Goal: Task Accomplishment & Management: Complete application form

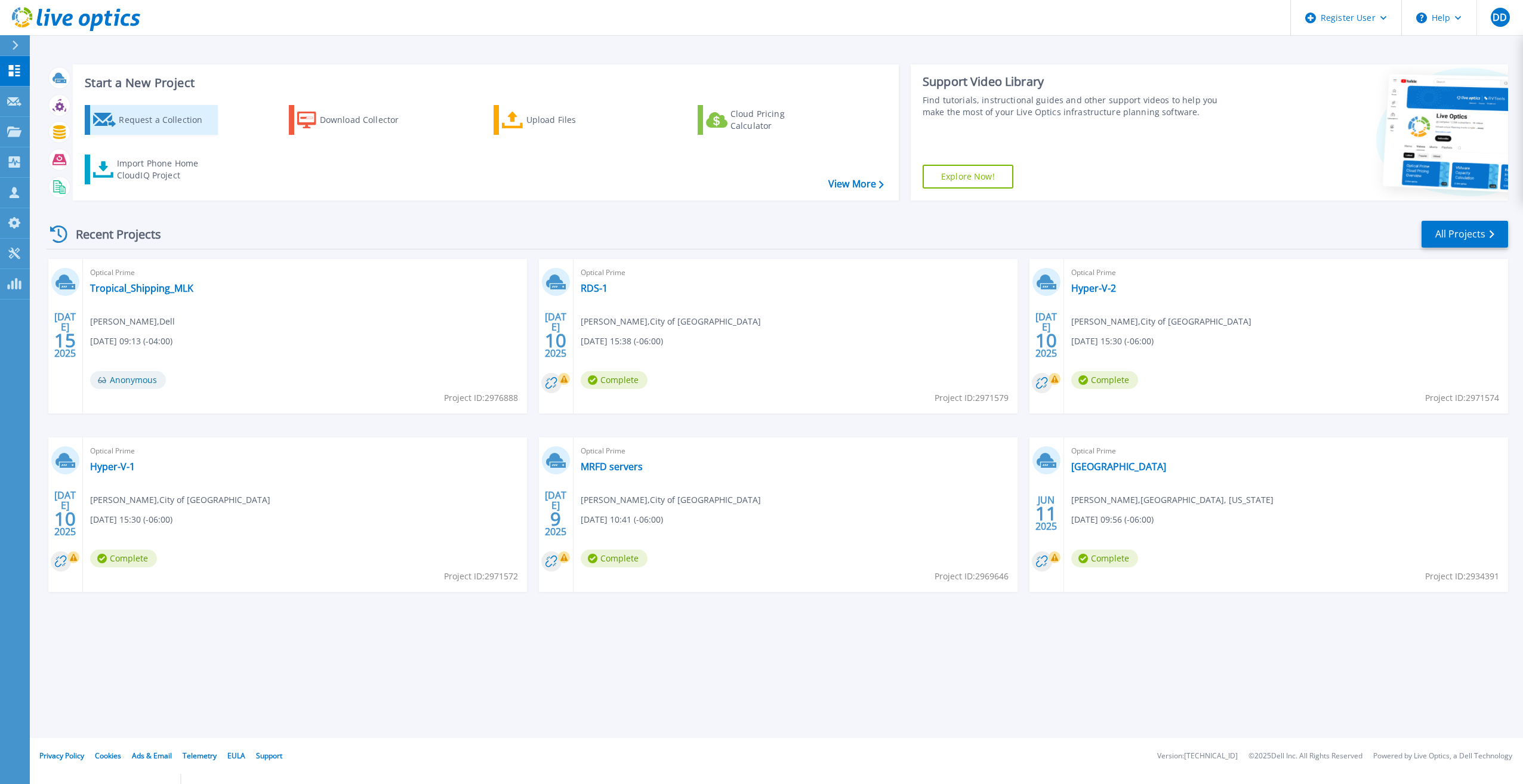
click at [172, 119] on div "Request a Collection" at bounding box center [166, 119] width 96 height 24
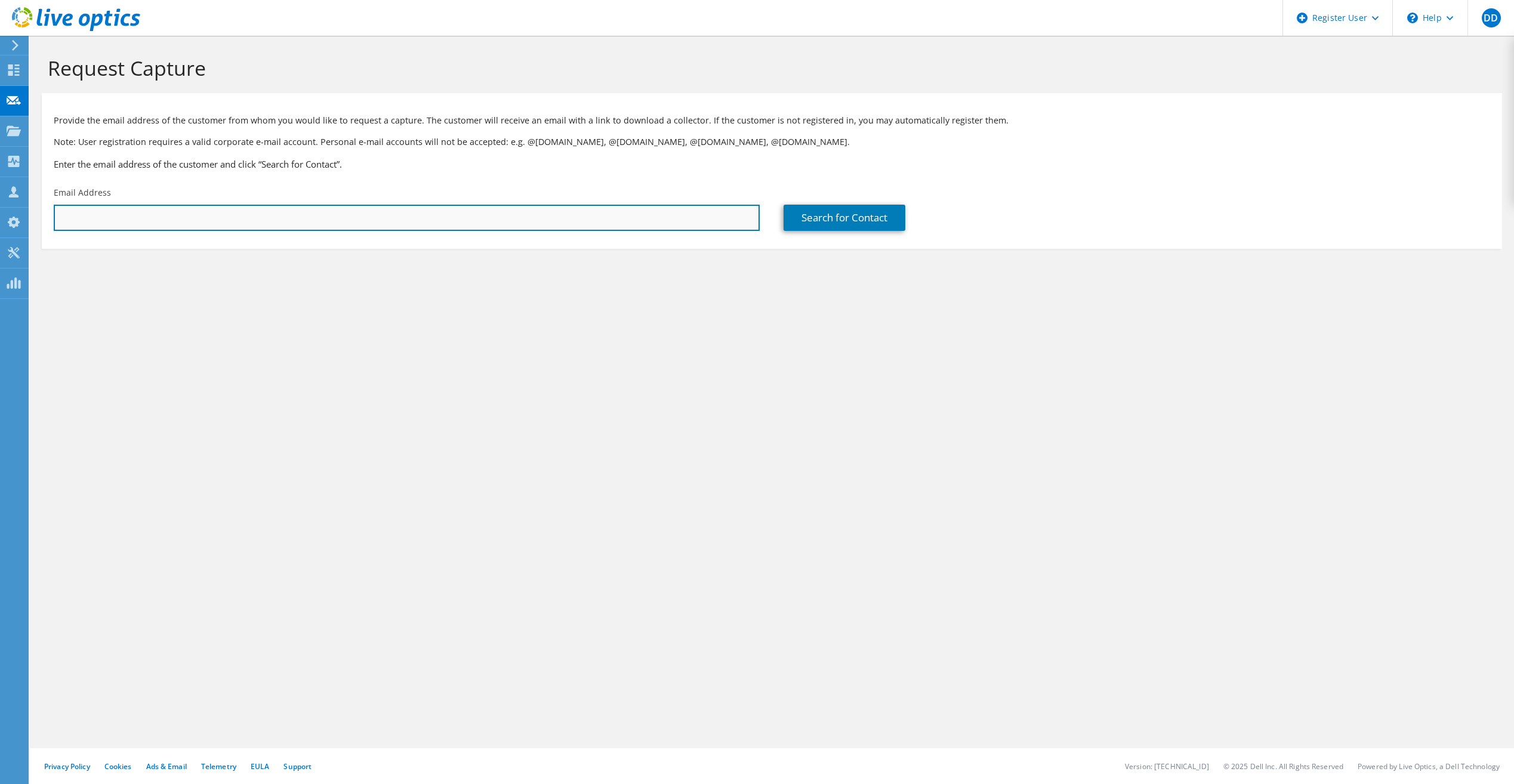
click at [158, 218] on input "text" at bounding box center [407, 217] width 706 height 26
paste input "Cage Urquhart <urquhartc@ci.missoula.mt.us>"
click at [127, 221] on input "Cage Urquhart <urquhartc@ci.missoula.mt.us" at bounding box center [407, 217] width 706 height 26
type input "urquhartc@ci.missoula.mt.us"
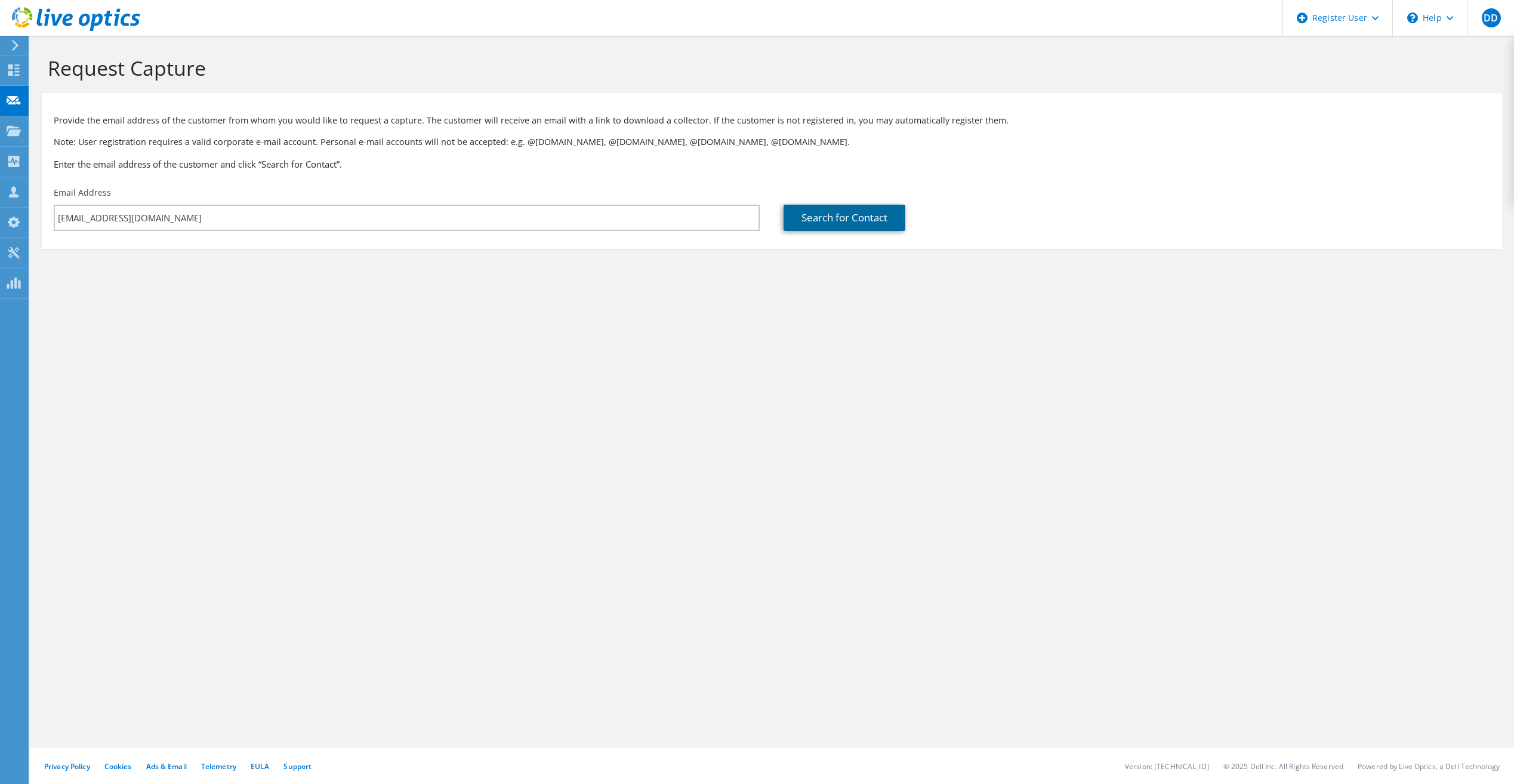
click at [814, 220] on link "Search for Contact" at bounding box center [845, 217] width 122 height 26
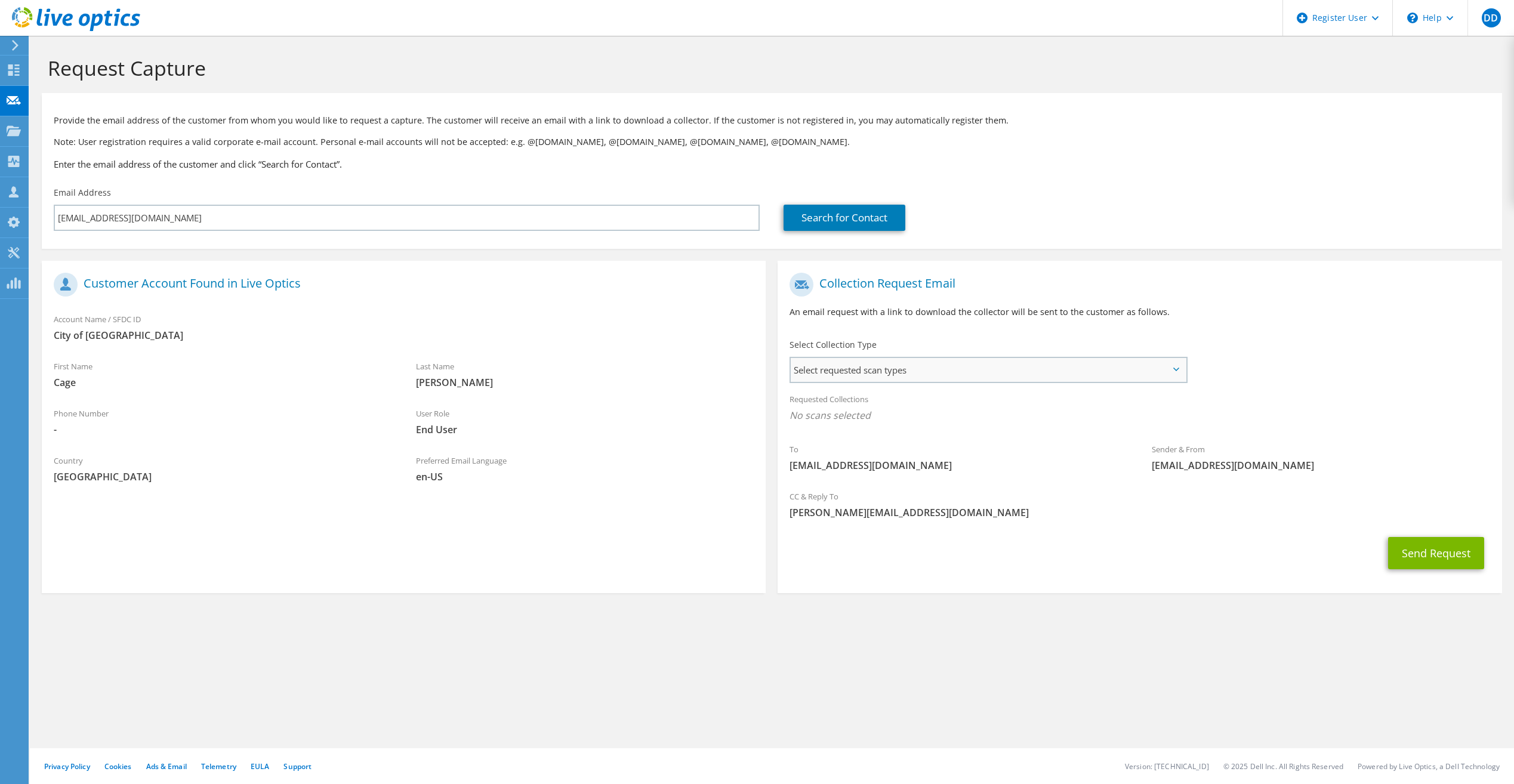
click at [951, 371] on span "Select requested scan types" at bounding box center [988, 369] width 394 height 24
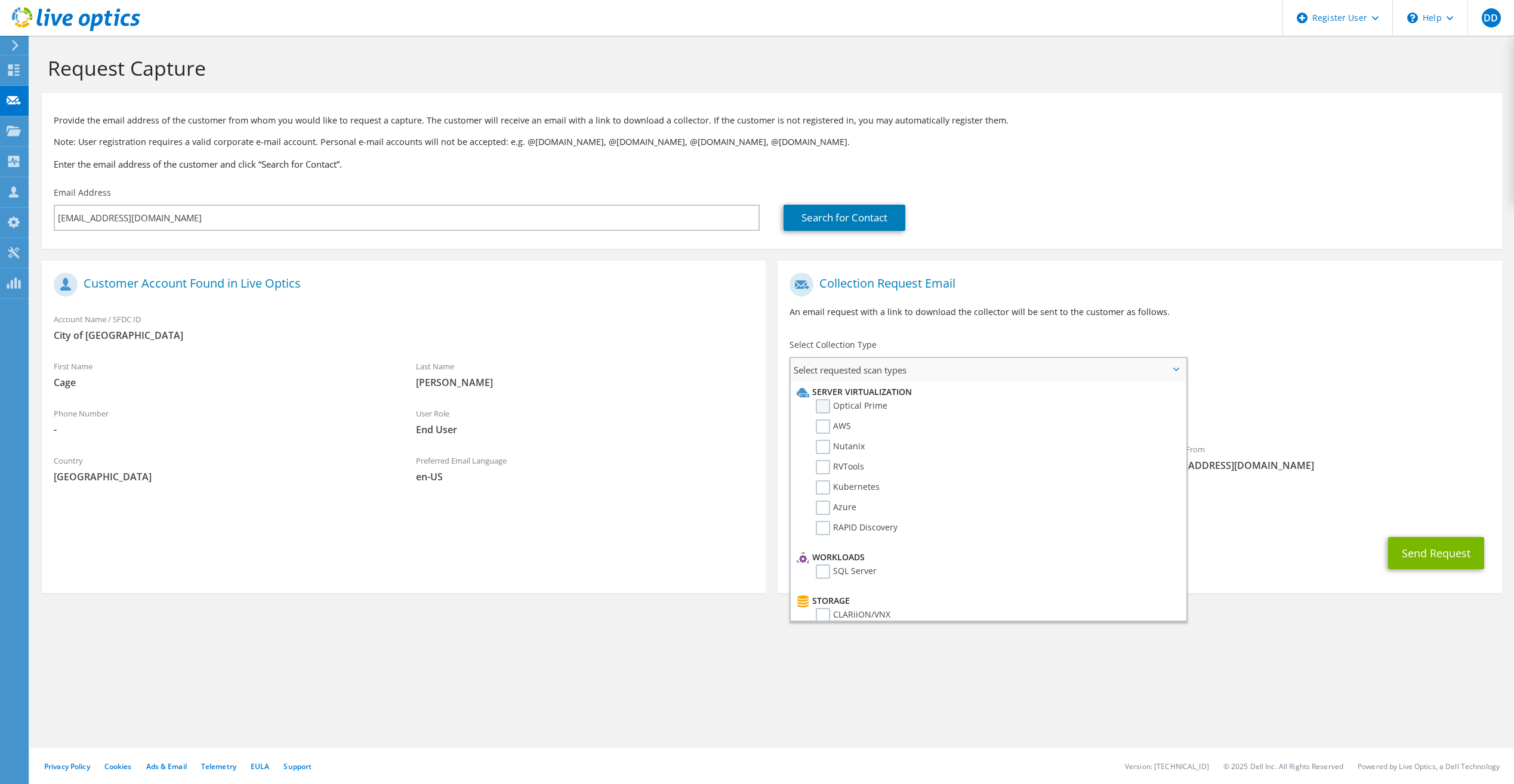
click at [824, 403] on label "Optical Prime" at bounding box center [852, 406] width 72 height 14
click at [0, 0] on input "Optical Prime" at bounding box center [0, 0] width 0 height 0
click at [1309, 553] on div "Send Request" at bounding box center [1140, 556] width 724 height 44
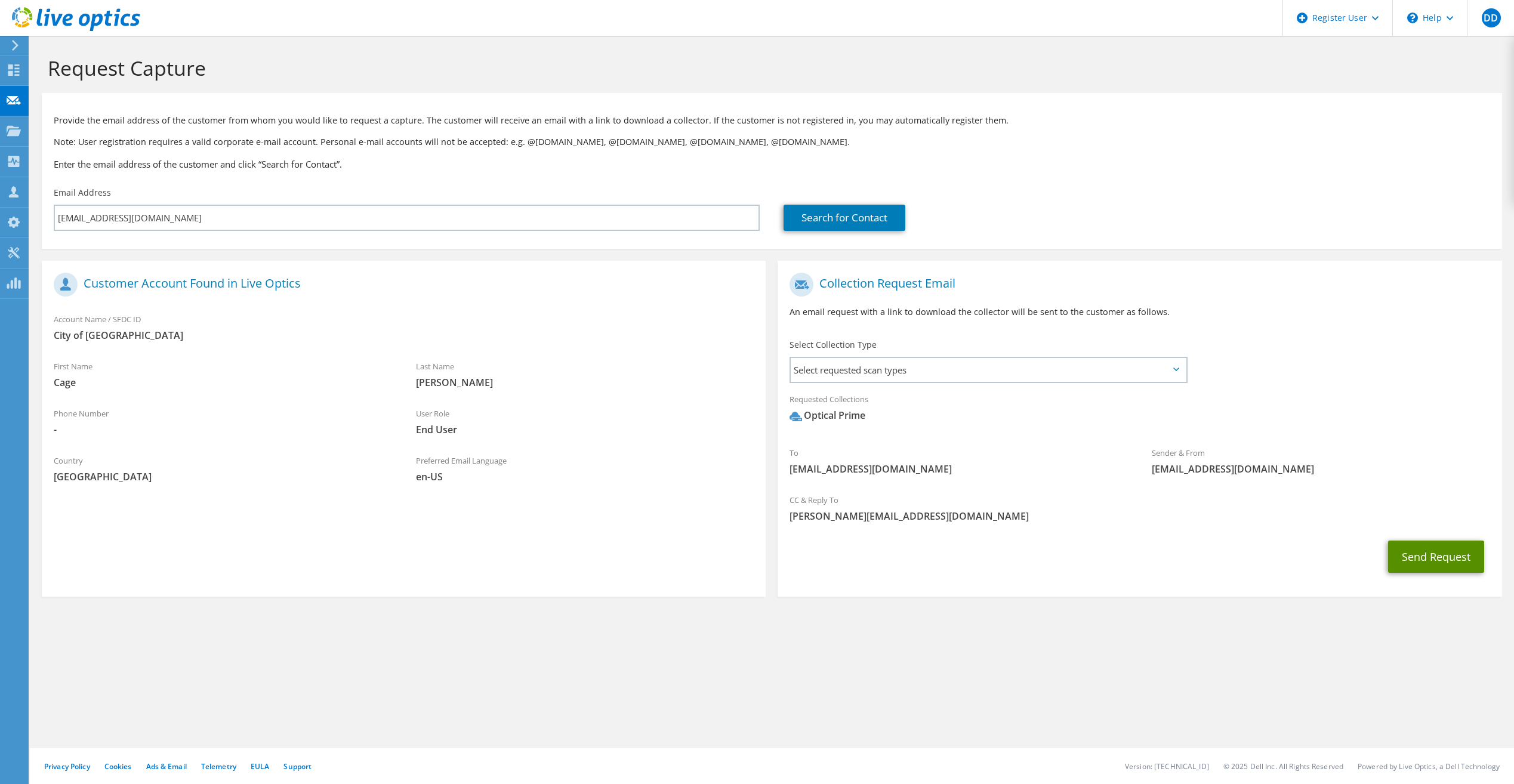
click at [1415, 553] on button "Send Request" at bounding box center [1436, 556] width 96 height 32
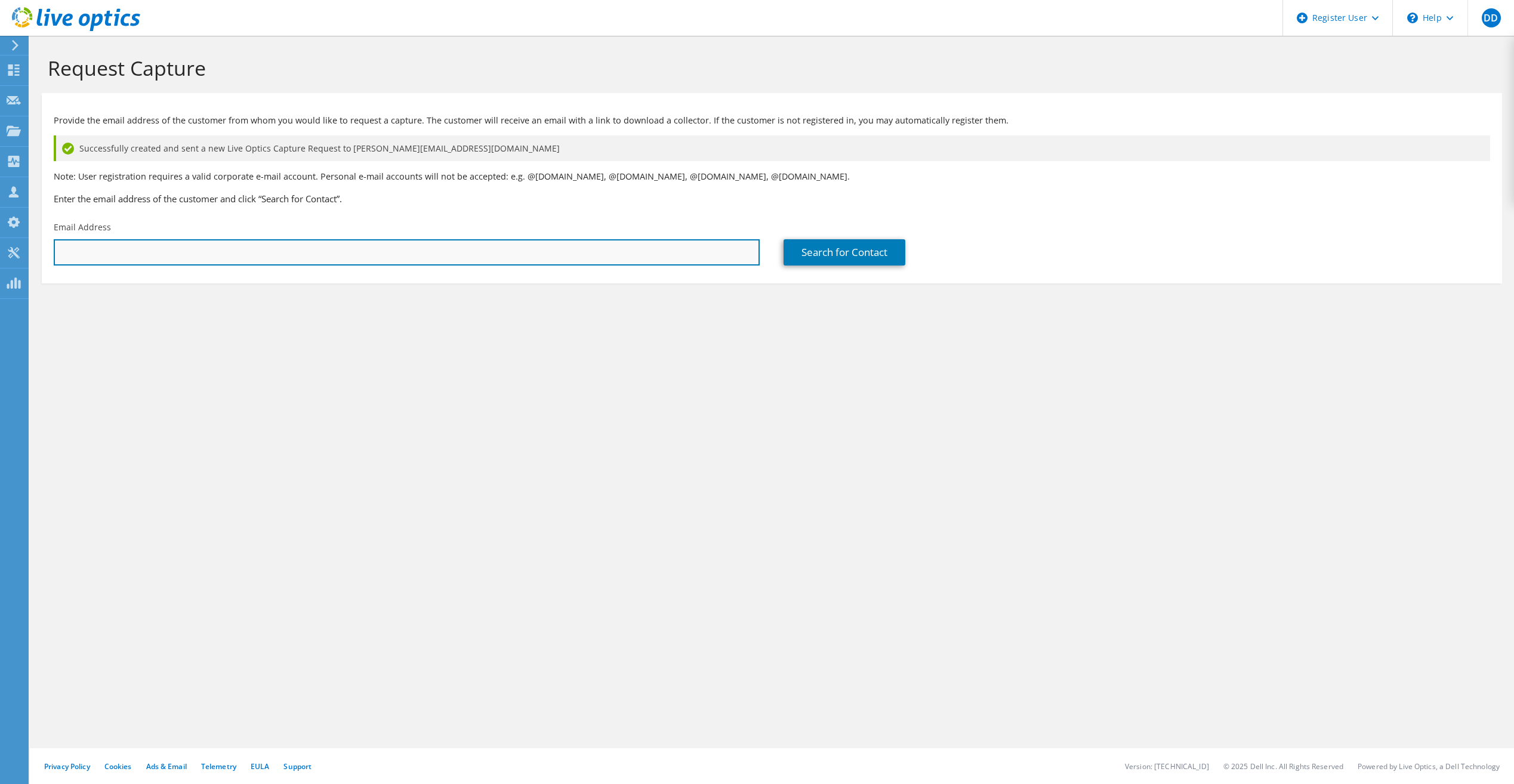
click at [158, 244] on input "text" at bounding box center [407, 252] width 706 height 26
click at [269, 262] on input "text" at bounding box center [407, 252] width 706 height 26
paste input "Jesse Neidigh <neidighj@ci.missoula.mt.us>"
click at [122, 254] on input "Jesse Neidigh <neidighj@ci.missoula.mt.us>" at bounding box center [407, 252] width 706 height 26
click at [201, 254] on input "neidighj@ci.missoula.mt.us>" at bounding box center [407, 252] width 706 height 26
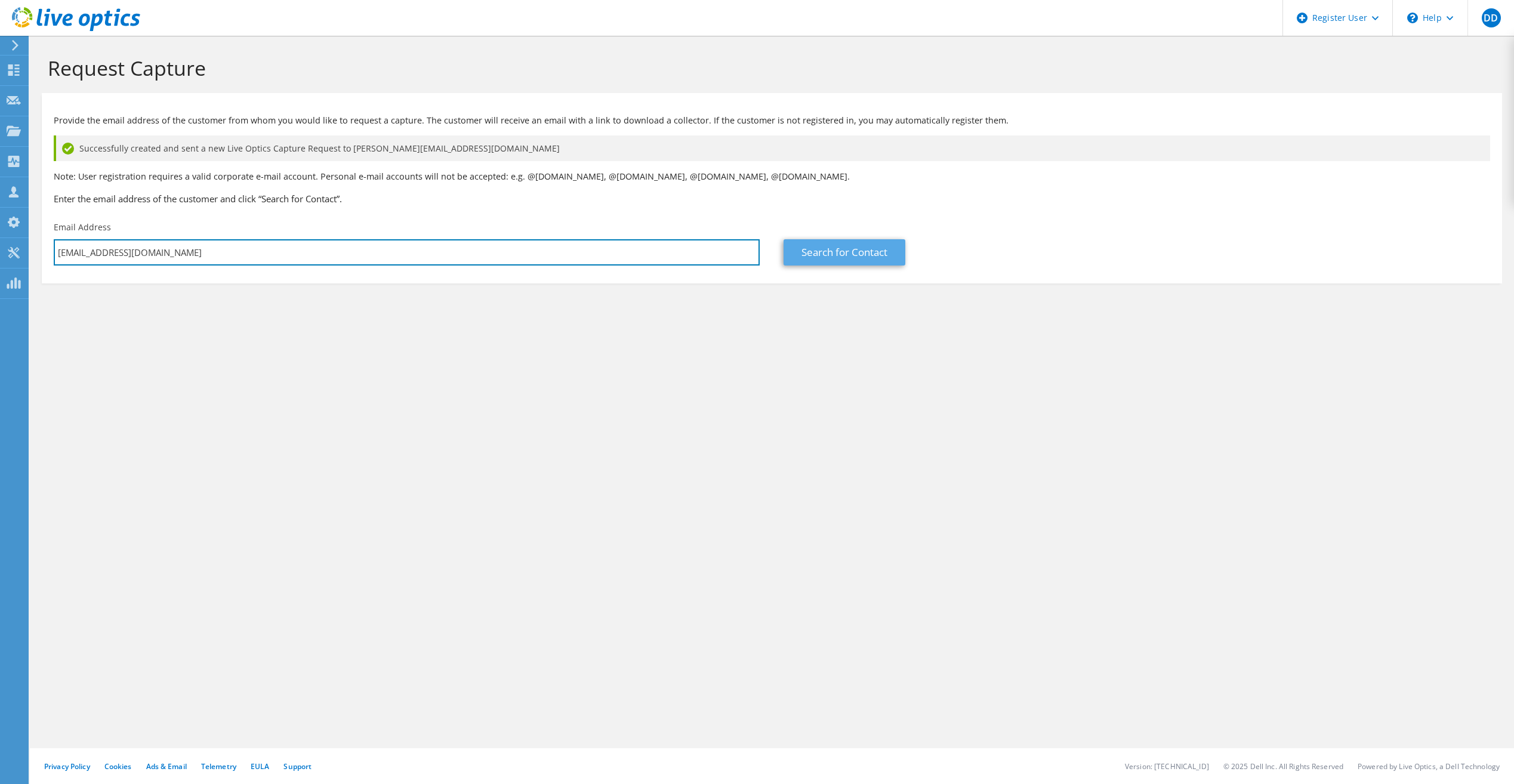
type input "neidighj@ci.missoula.mt.us"
click at [821, 251] on link "Search for Contact" at bounding box center [845, 252] width 122 height 26
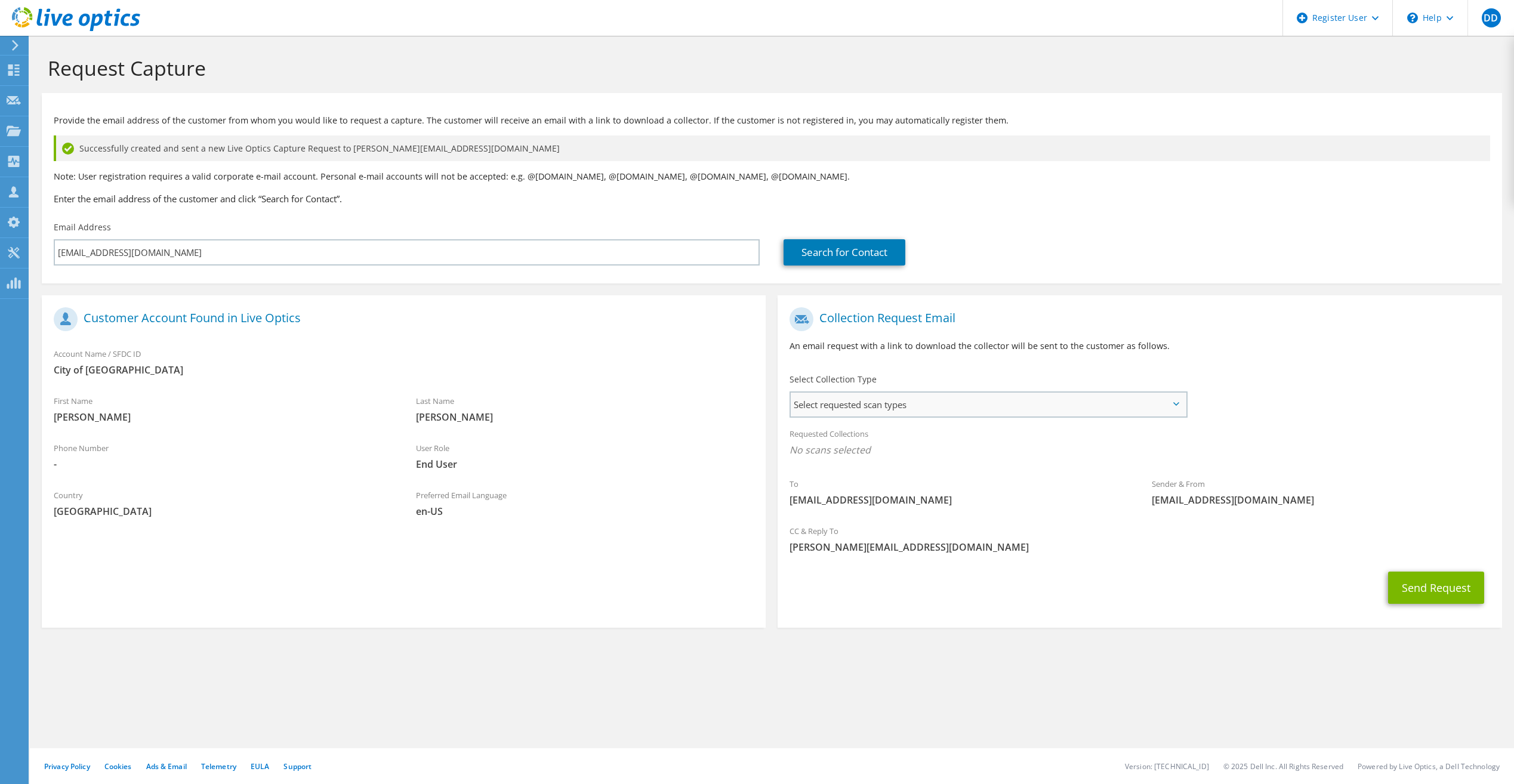
click at [919, 401] on span "Select requested scan types" at bounding box center [988, 404] width 394 height 24
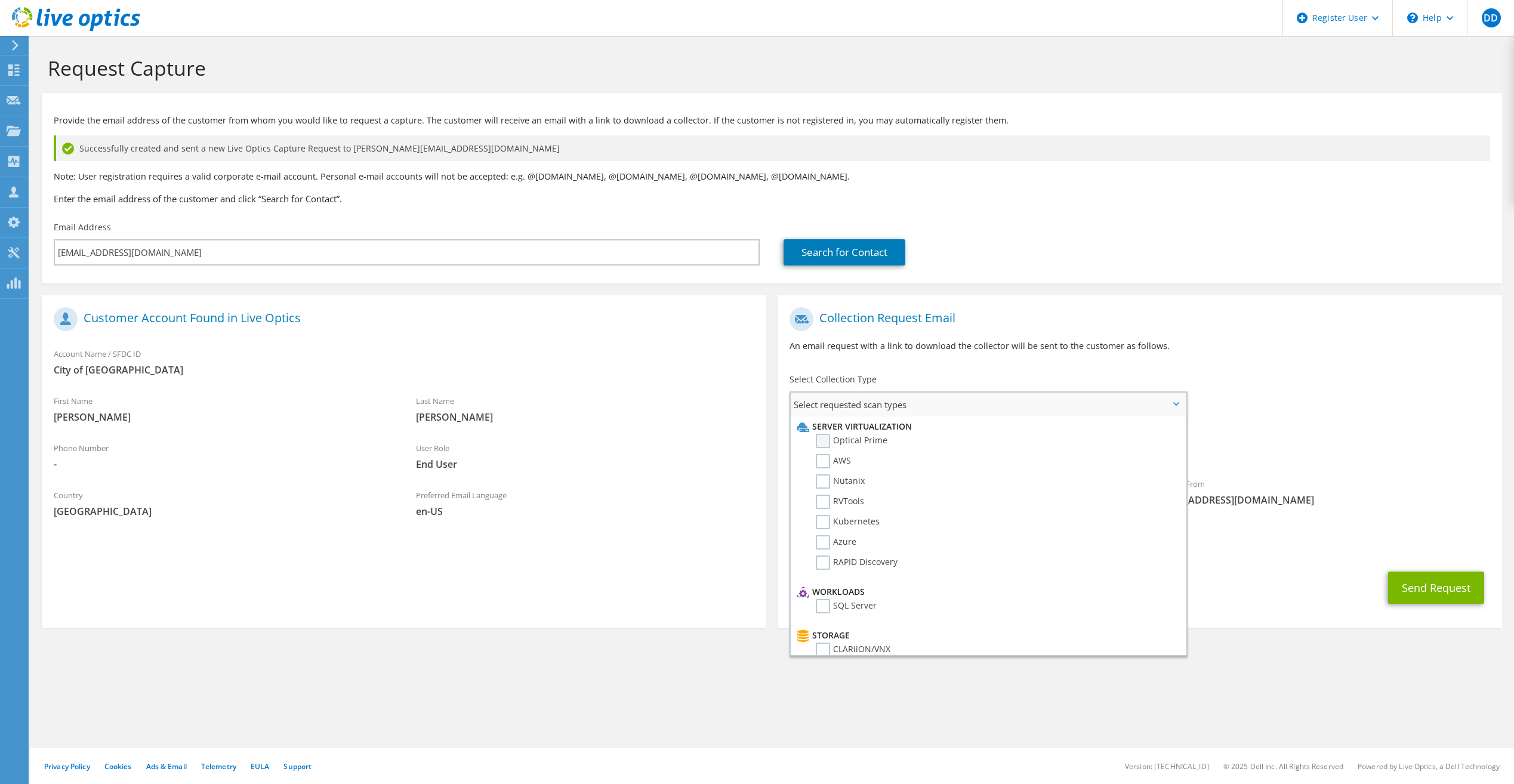
click at [821, 444] on label "Optical Prime" at bounding box center [852, 441] width 72 height 14
click at [0, 0] on input "Optical Prime" at bounding box center [0, 0] width 0 height 0
click at [1279, 407] on div "To neidighj@ci.missoula.mt.us Sender & From liveoptics@liveoptics.com" at bounding box center [1140, 412] width 724 height 221
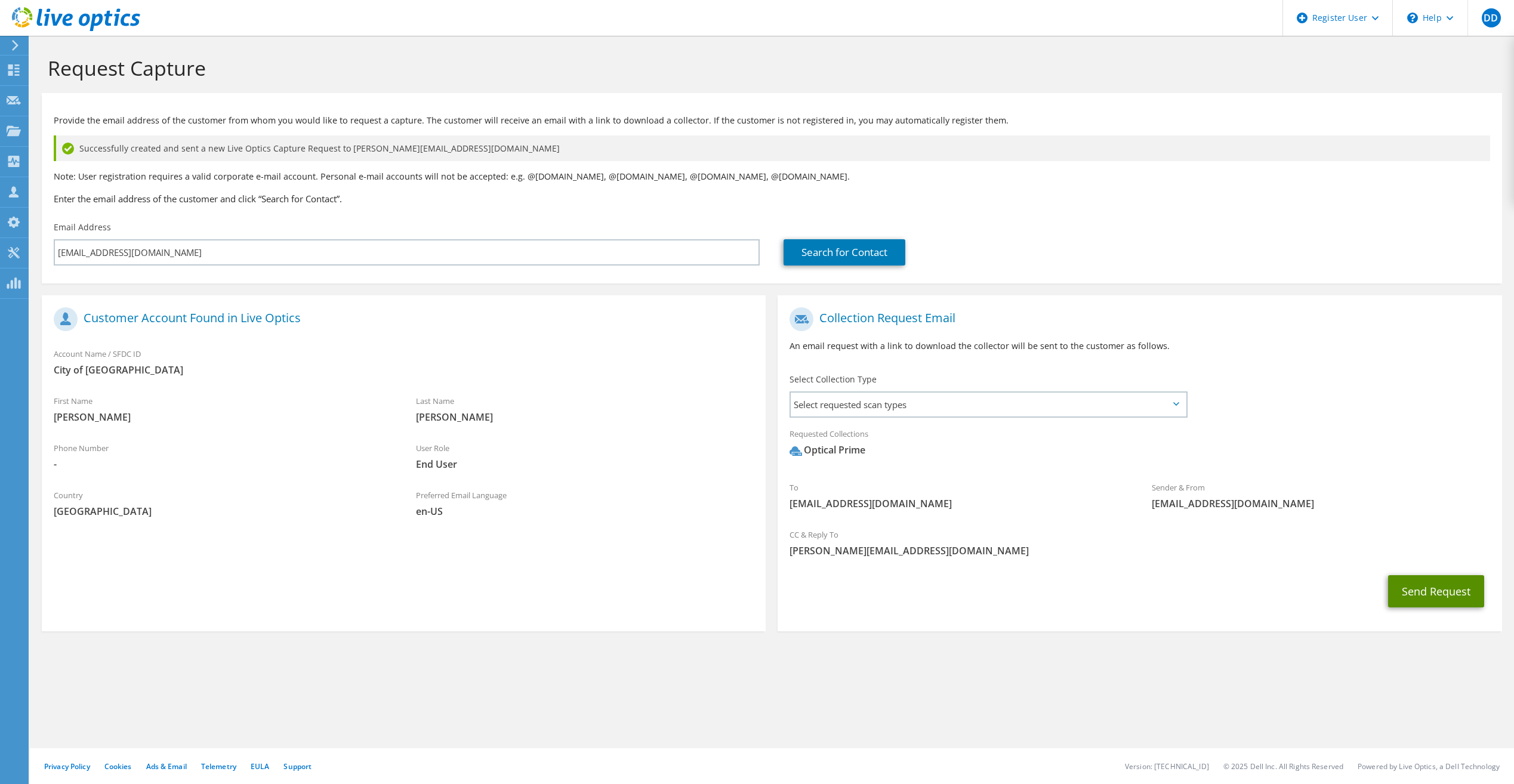
click at [1439, 593] on button "Send Request" at bounding box center [1436, 591] width 96 height 32
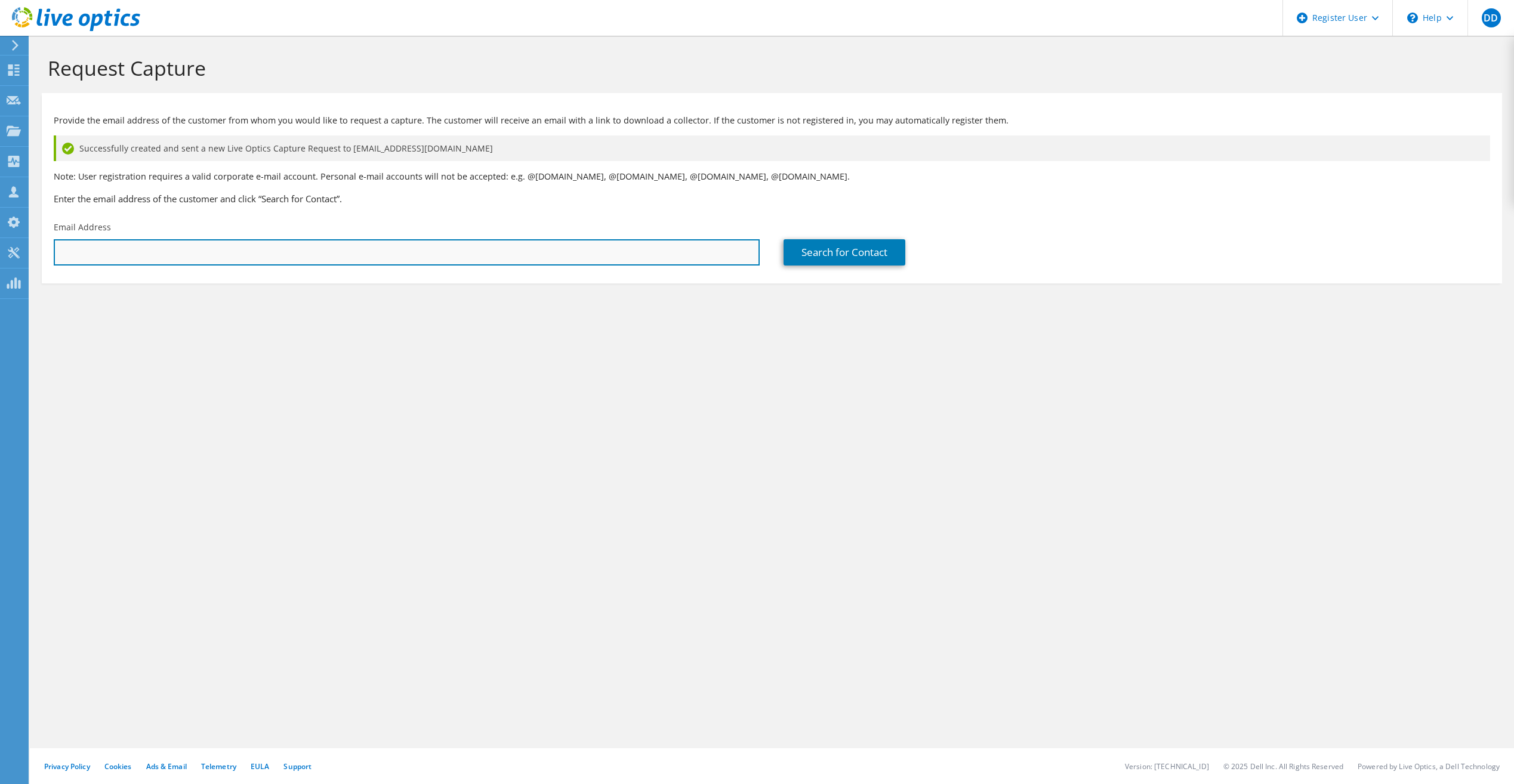
click at [312, 260] on input "text" at bounding box center [407, 252] width 706 height 26
paste input "Michael Pontrelli <PontrelliM@ci.missoula.mt.us>"
click at [135, 253] on input "Michael Pontrelli <PontrelliM@ci.missoula.mt.us>" at bounding box center [407, 252] width 706 height 26
click at [219, 254] on input "PontrelliM@ci.missoula.mt.us>" at bounding box center [407, 252] width 706 height 26
type input "PontrelliM@ci.missoula.mt.us"
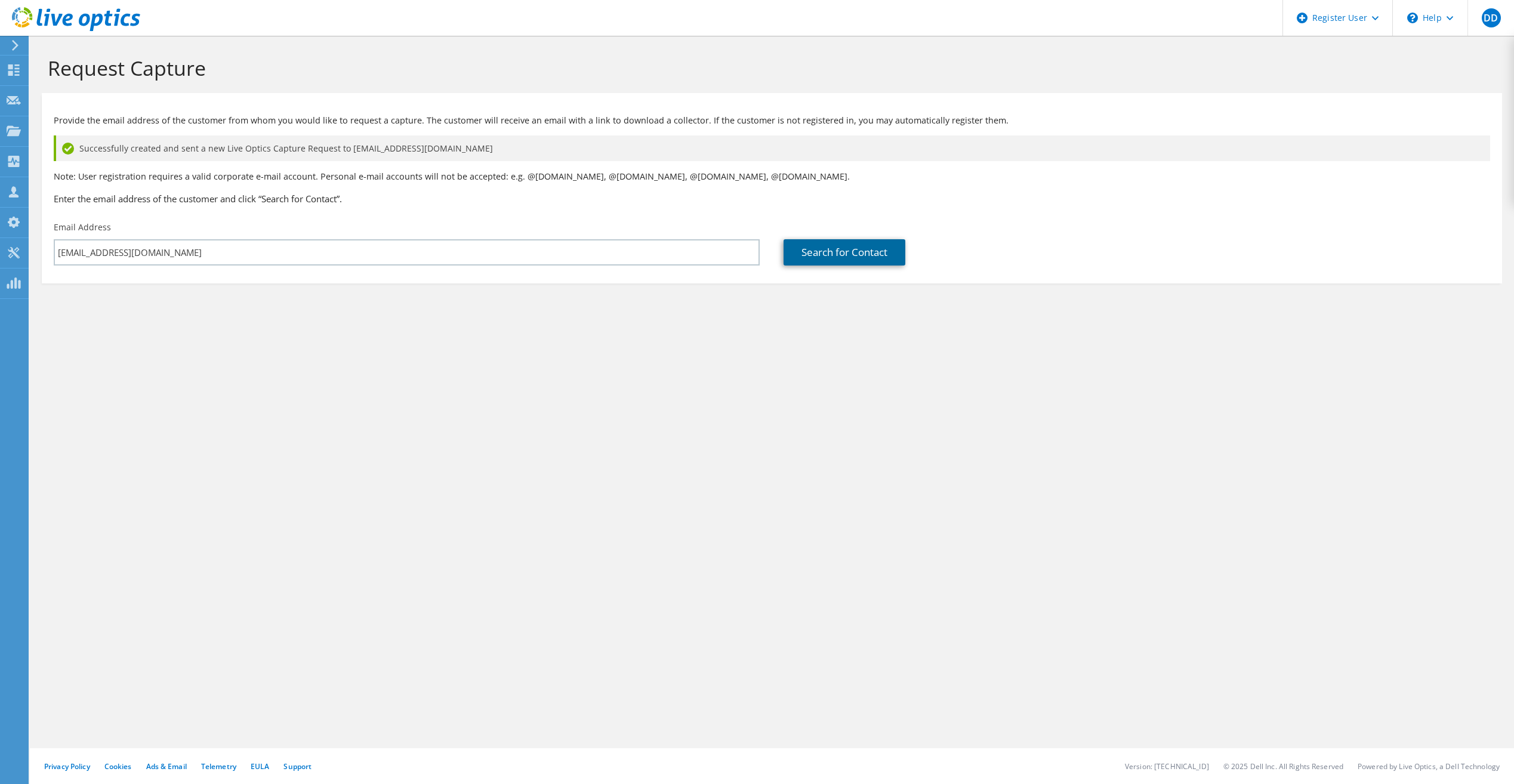
click at [819, 263] on link "Search for Contact" at bounding box center [845, 252] width 122 height 26
type input "City of Missoula"
type input "Michael"
type input "Pontrelli"
type input "[GEOGRAPHIC_DATA]"
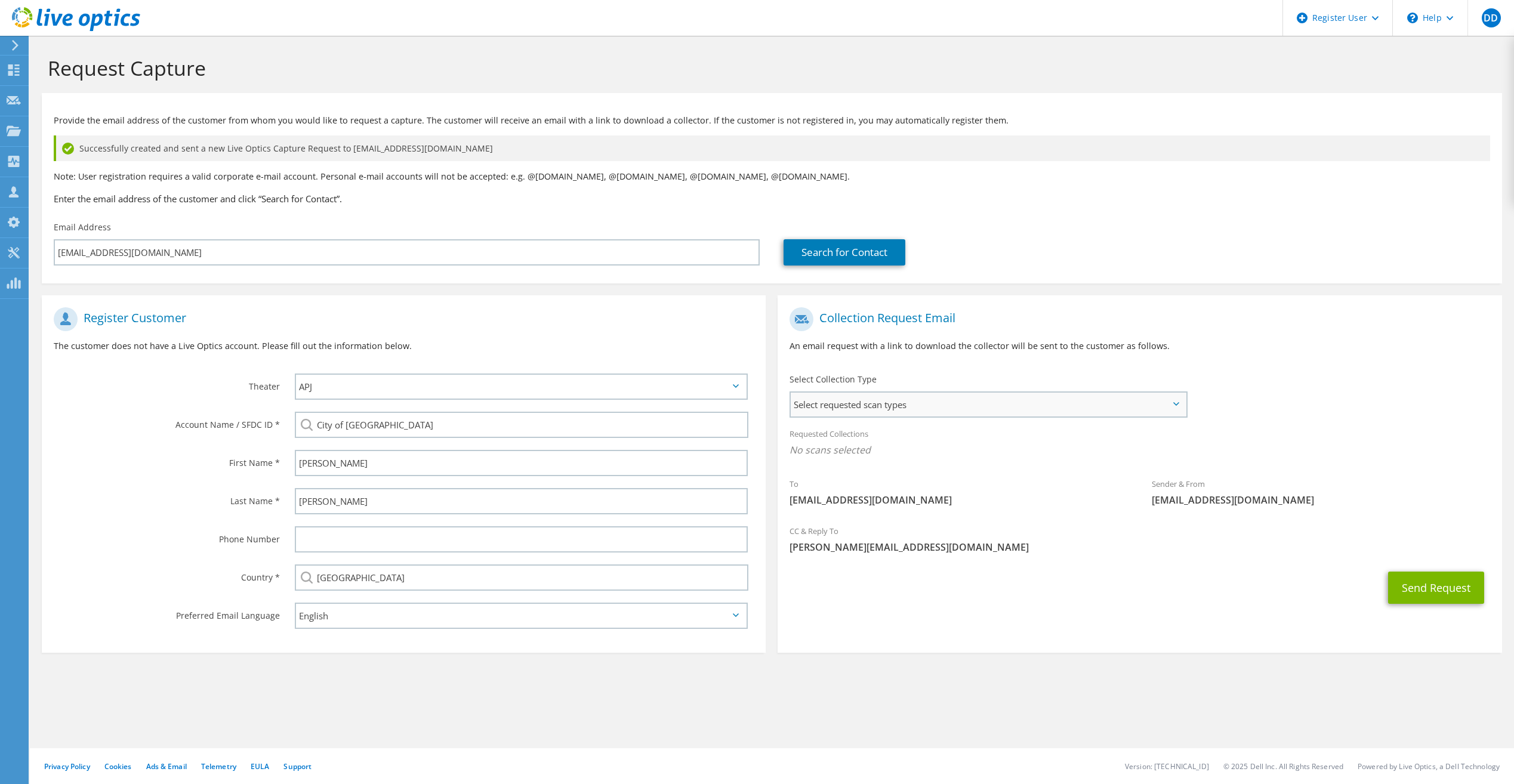
click at [915, 410] on span "Select requested scan types" at bounding box center [988, 404] width 394 height 24
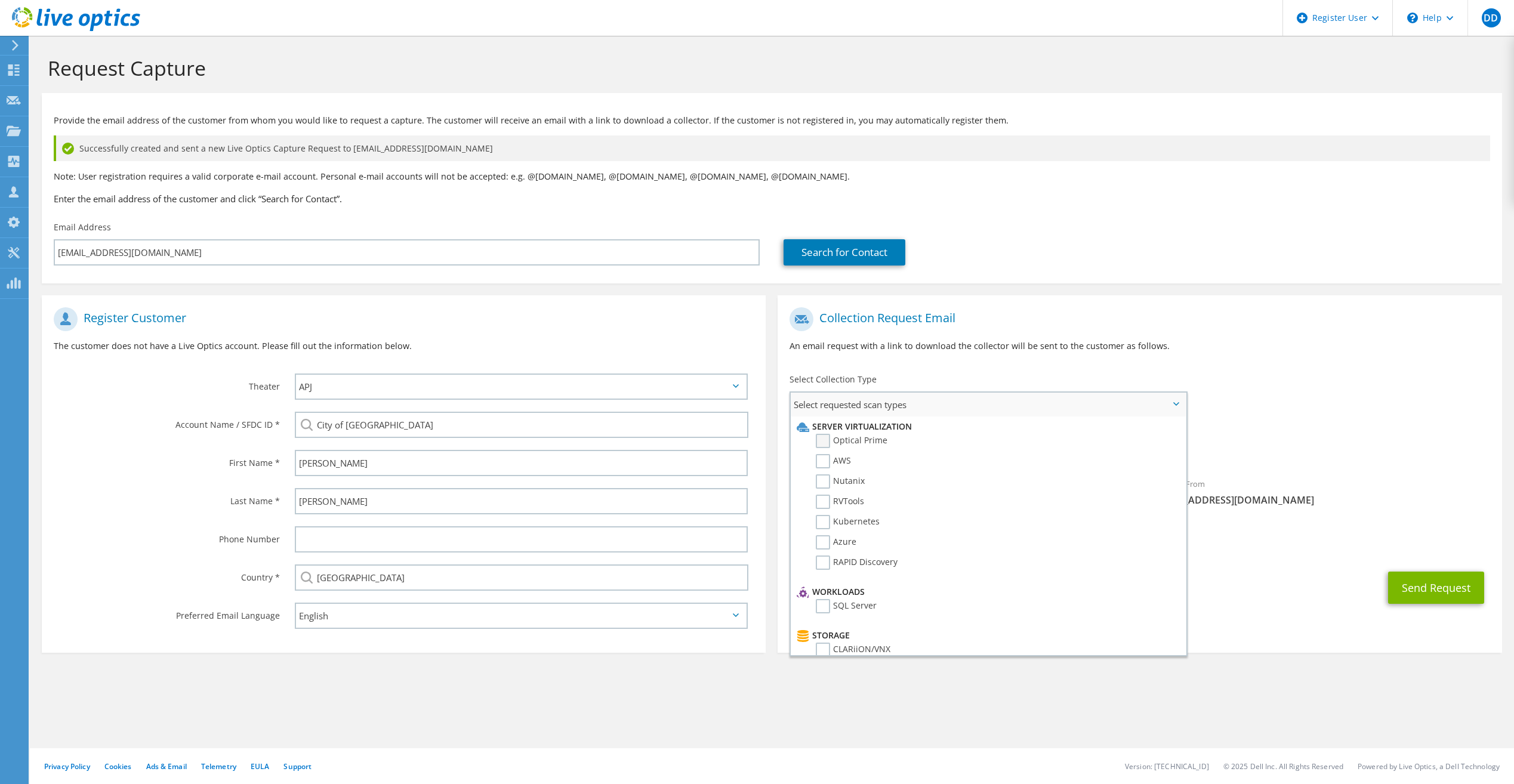
click at [825, 442] on label "Optical Prime" at bounding box center [852, 441] width 72 height 14
click at [0, 0] on input "Optical Prime" at bounding box center [0, 0] width 0 height 0
click at [716, 319] on h1 "Register Customer" at bounding box center [401, 319] width 694 height 24
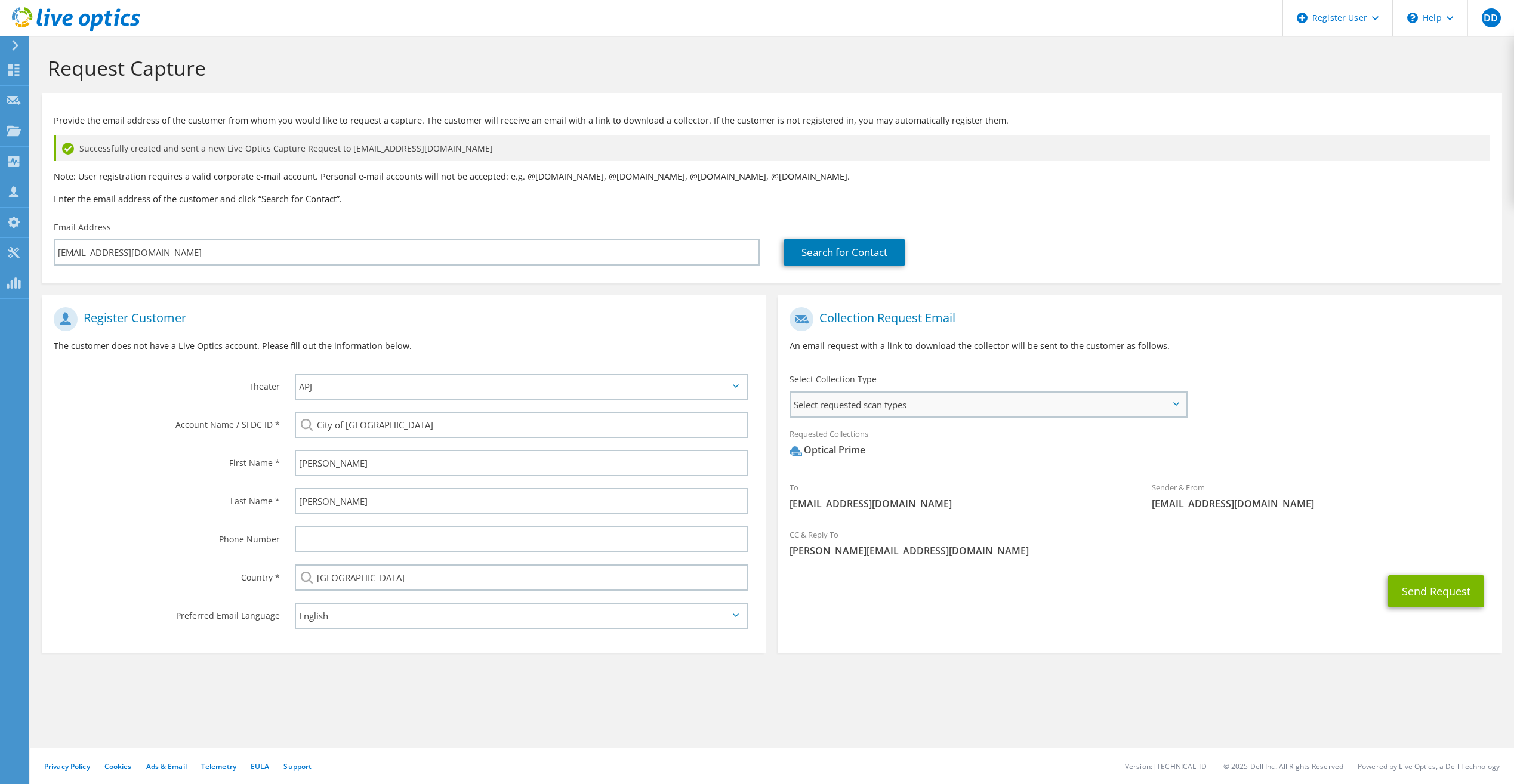
click at [991, 404] on span "Select requested scan types" at bounding box center [988, 404] width 394 height 24
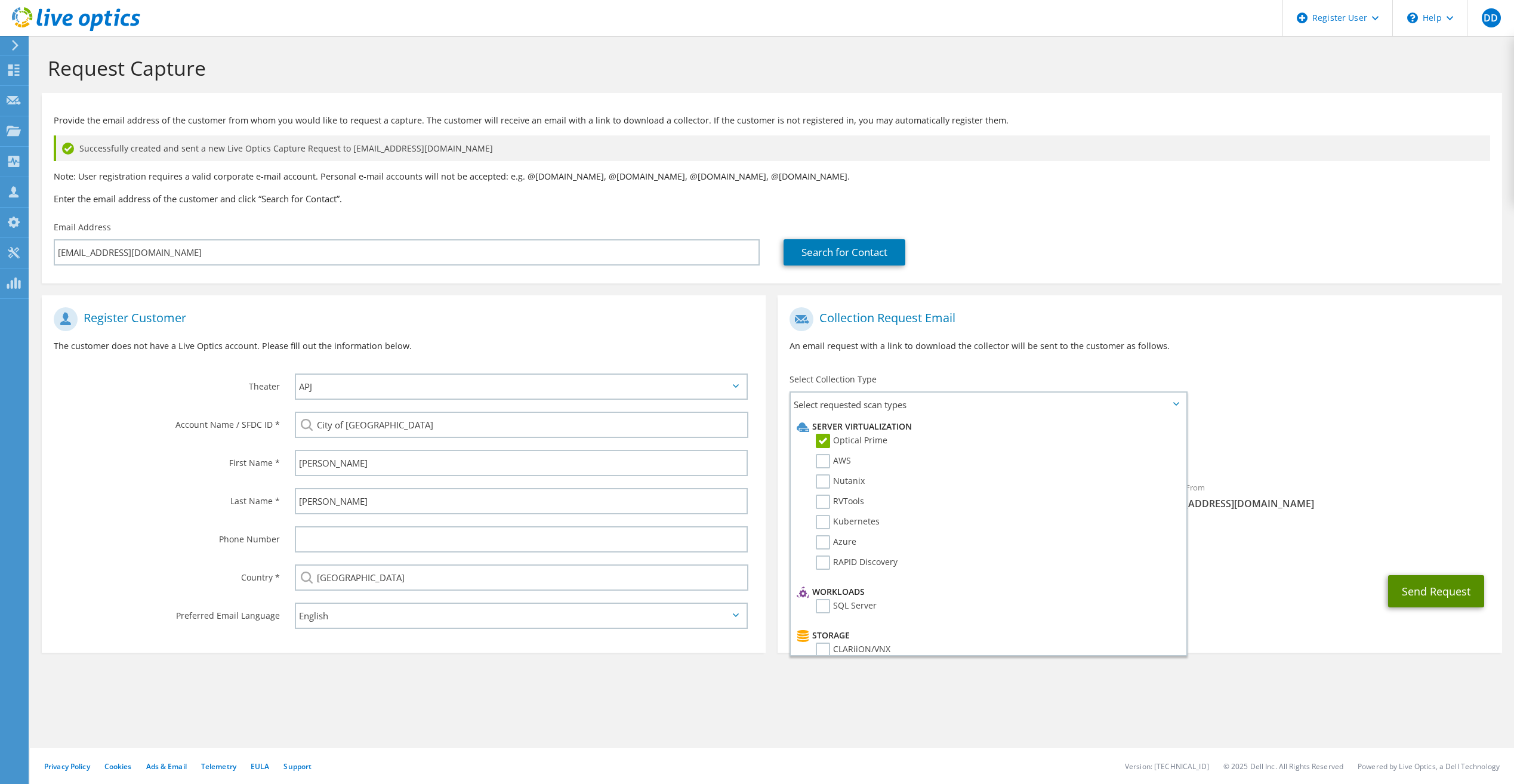
click at [1428, 603] on button "Send Request" at bounding box center [1436, 591] width 96 height 32
